Goal: Use online tool/utility: Use online tool/utility

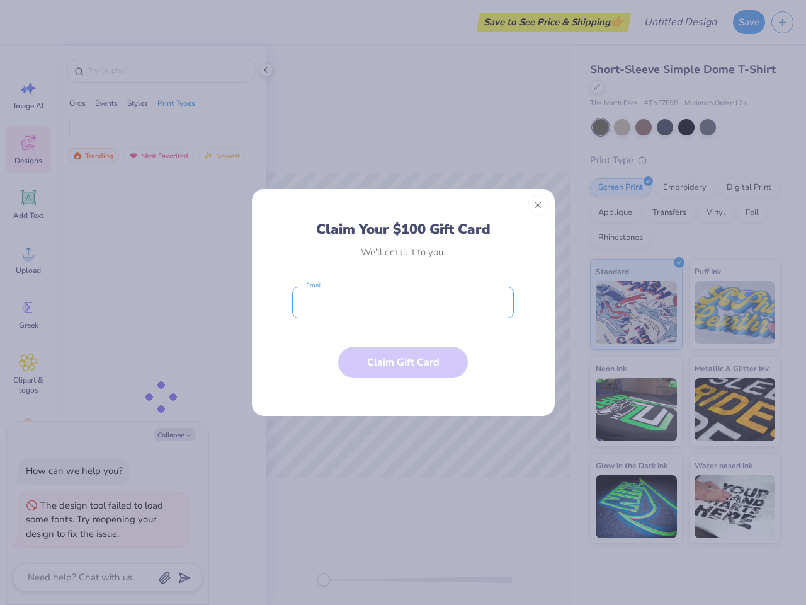
type textarea "x"
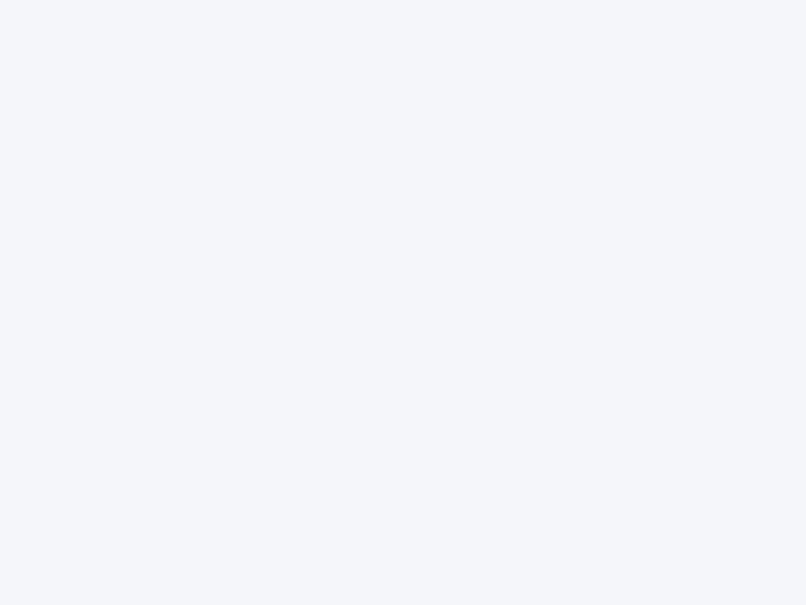
click at [403, 302] on div at bounding box center [403, 302] width 806 height 605
